Goal: Task Accomplishment & Management: Use online tool/utility

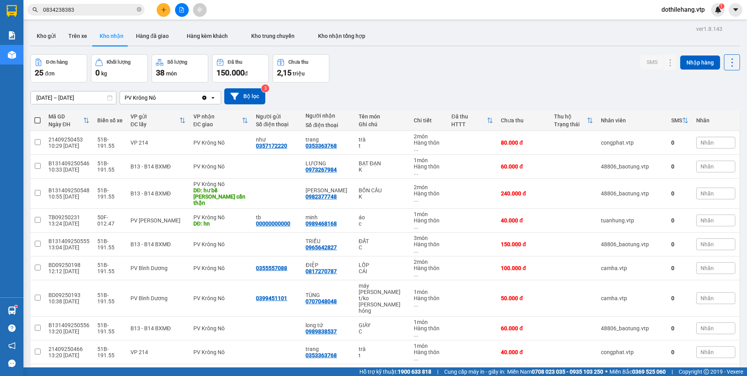
scroll to position [39, 0]
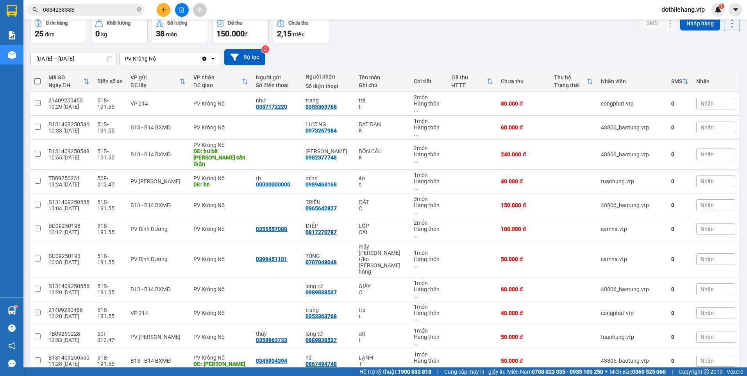
click at [160, 11] on button at bounding box center [164, 10] width 14 height 14
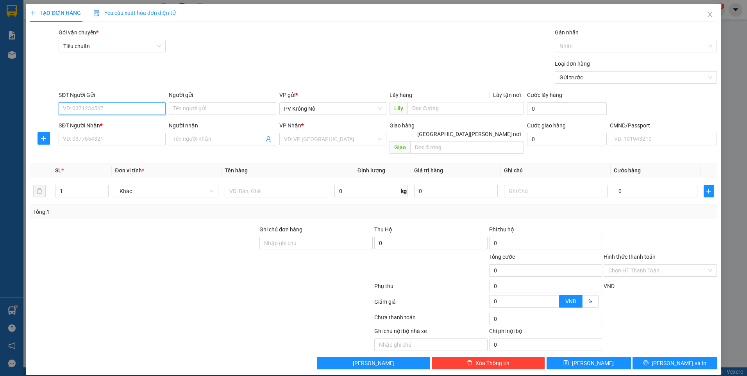
paste input "0386775296"
type input "0386775296"
click at [706, 13] on span "Close" at bounding box center [710, 15] width 22 height 22
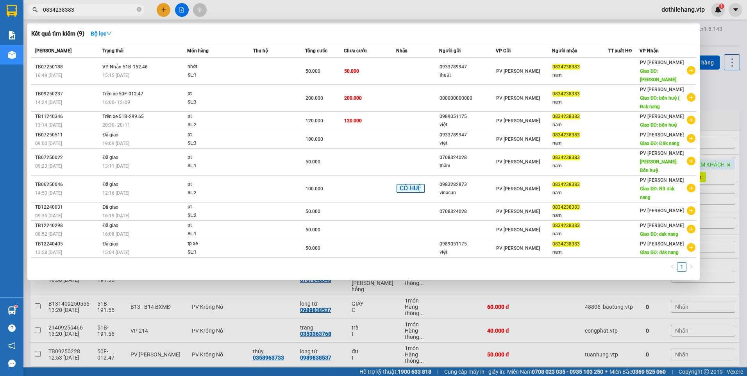
click at [88, 11] on input "0834238383" at bounding box center [89, 9] width 92 height 9
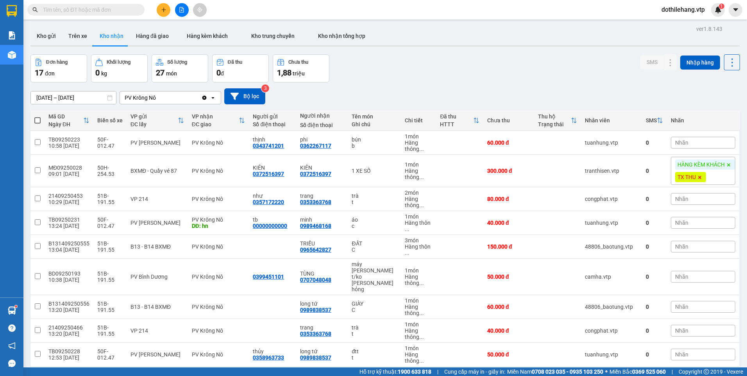
paste input "0386775296"
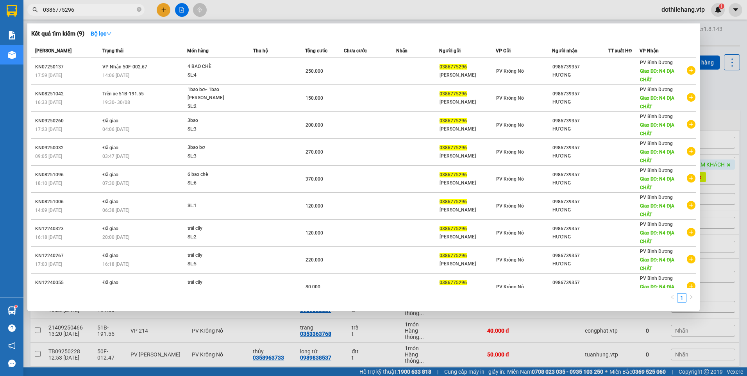
type input "0386775296"
click at [118, 338] on div at bounding box center [373, 188] width 747 height 376
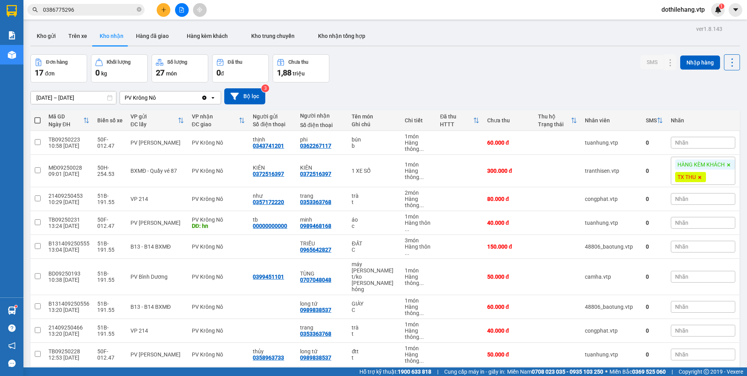
click at [80, 10] on input "0386775296" at bounding box center [89, 9] width 92 height 9
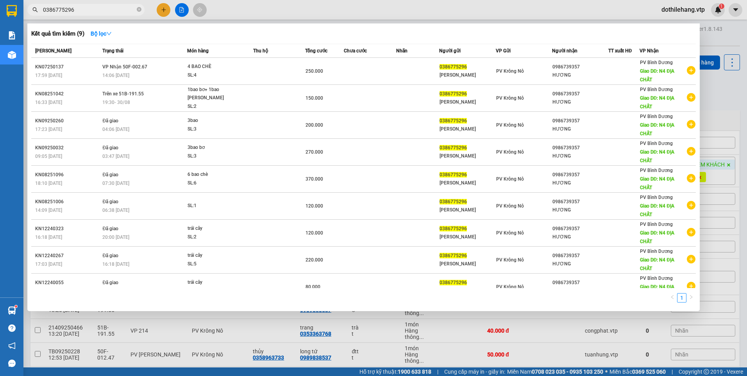
click at [108, 338] on div at bounding box center [373, 188] width 747 height 376
